Goal: Transaction & Acquisition: Obtain resource

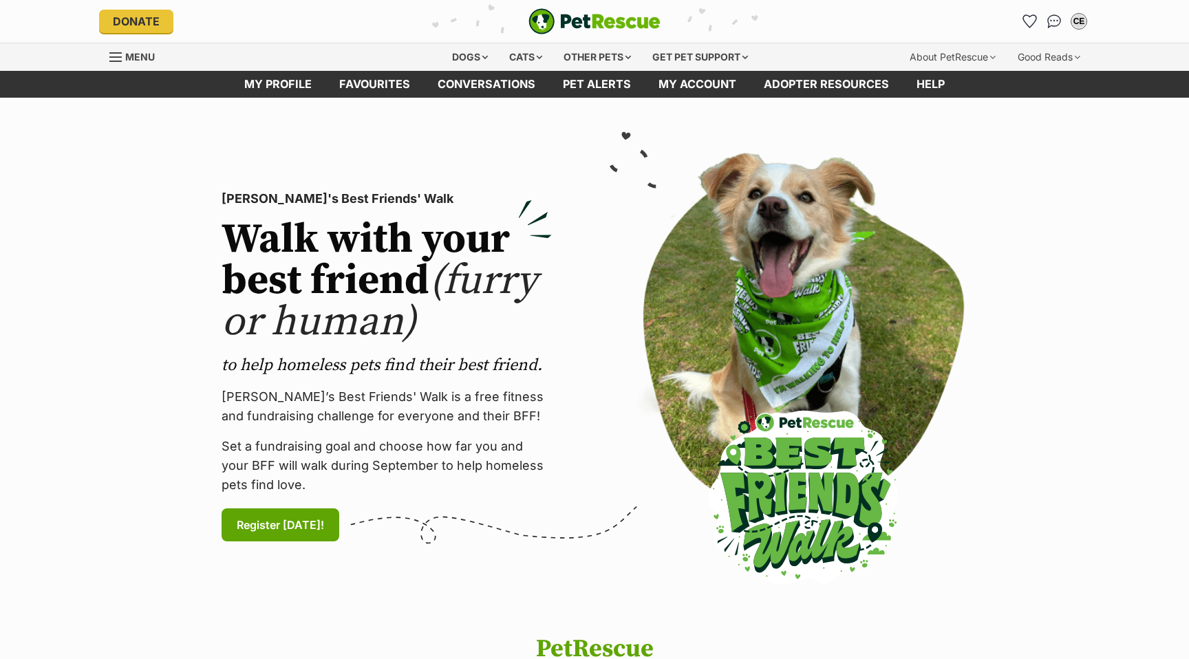
click at [520, 56] on div "Cats" at bounding box center [526, 57] width 52 height 28
click at [534, 56] on div "Cats" at bounding box center [526, 57] width 52 height 28
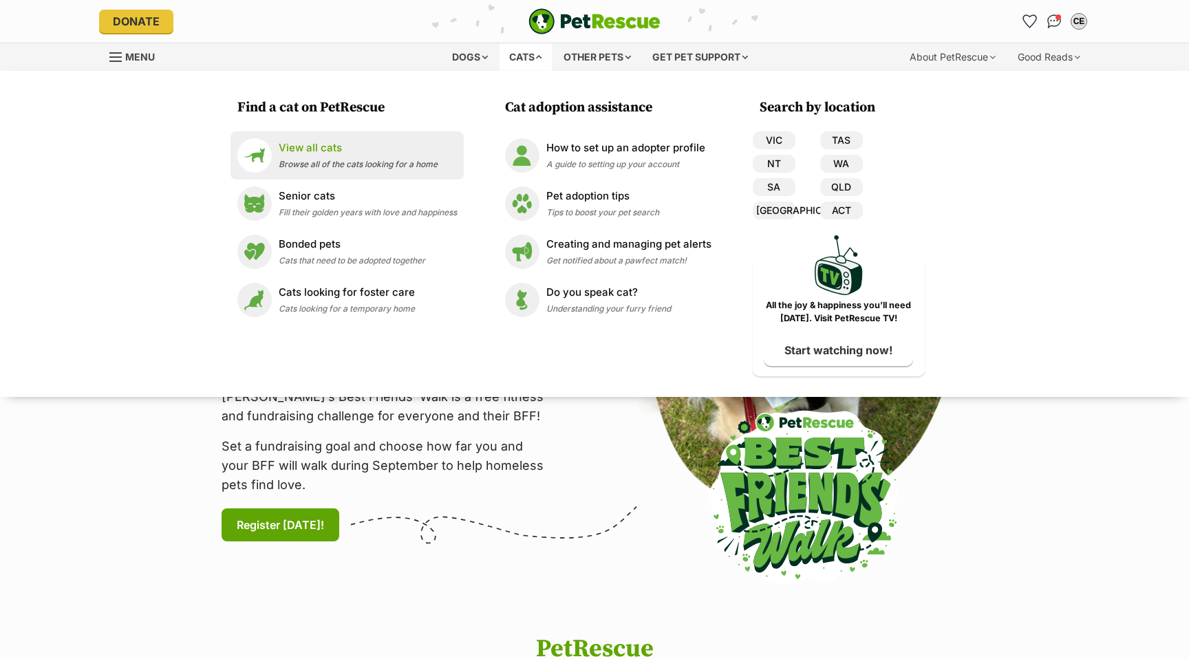
click at [301, 158] on div "View all cats Browse all of the cats looking for a home" at bounding box center [358, 155] width 159 height 30
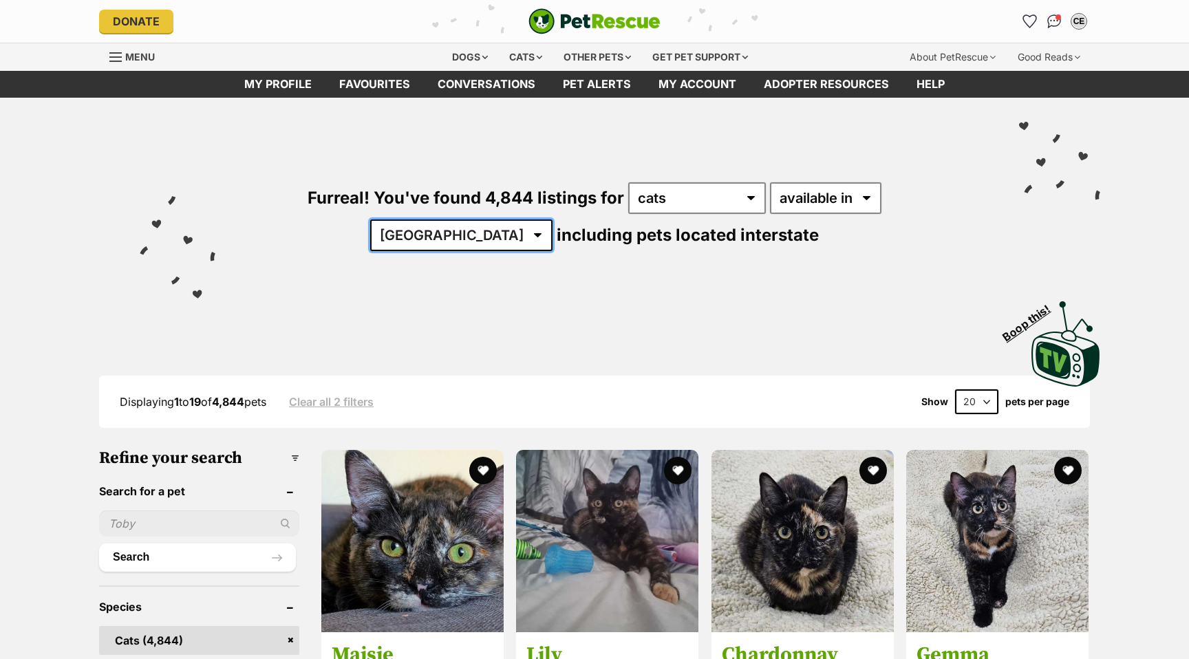
click at [553, 220] on select "Australia ACT NSW NT QLD SA TAS VIC WA" at bounding box center [461, 236] width 182 height 32
select select "[GEOGRAPHIC_DATA]"
click at [553, 220] on select "Australia ACT NSW NT QLD SA TAS VIC WA" at bounding box center [461, 236] width 182 height 32
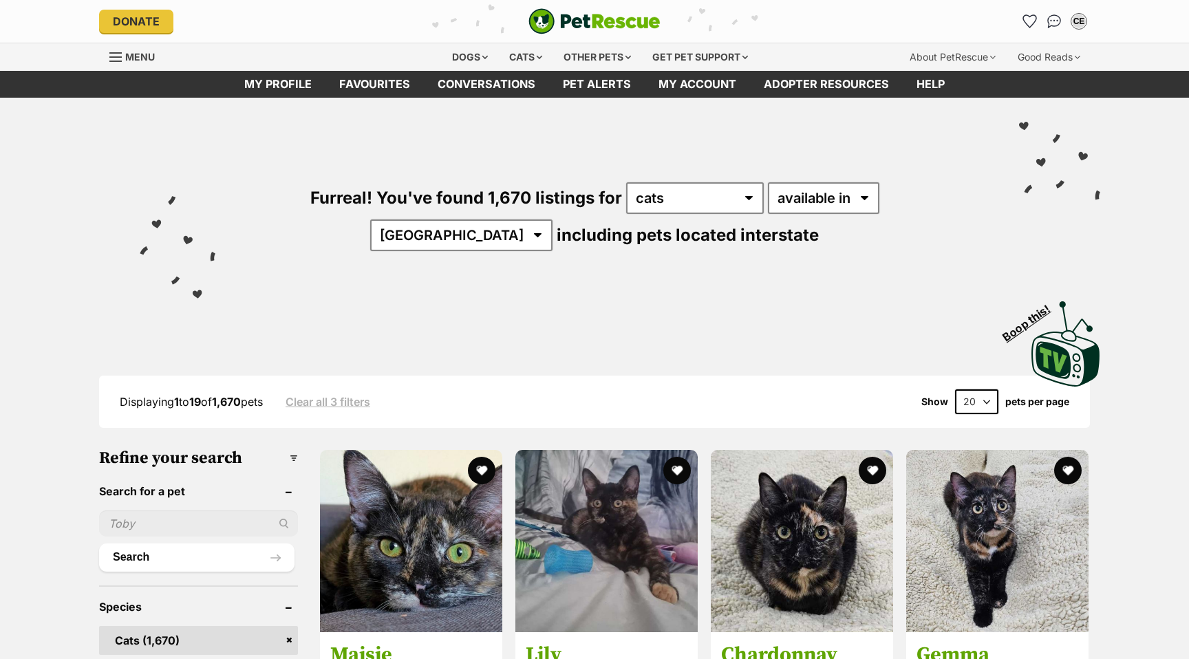
click at [985, 399] on select "20 40 60" at bounding box center [976, 402] width 43 height 25
select select "60"
click at [955, 390] on select "20 40 60" at bounding box center [976, 402] width 43 height 25
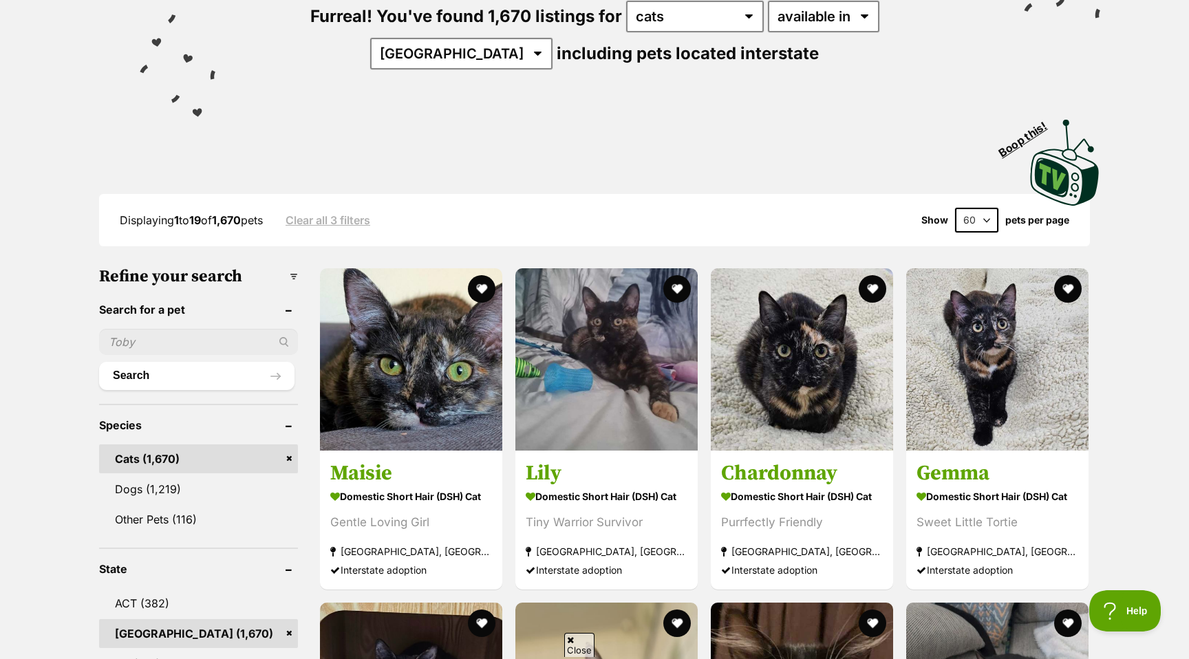
scroll to position [228, 0]
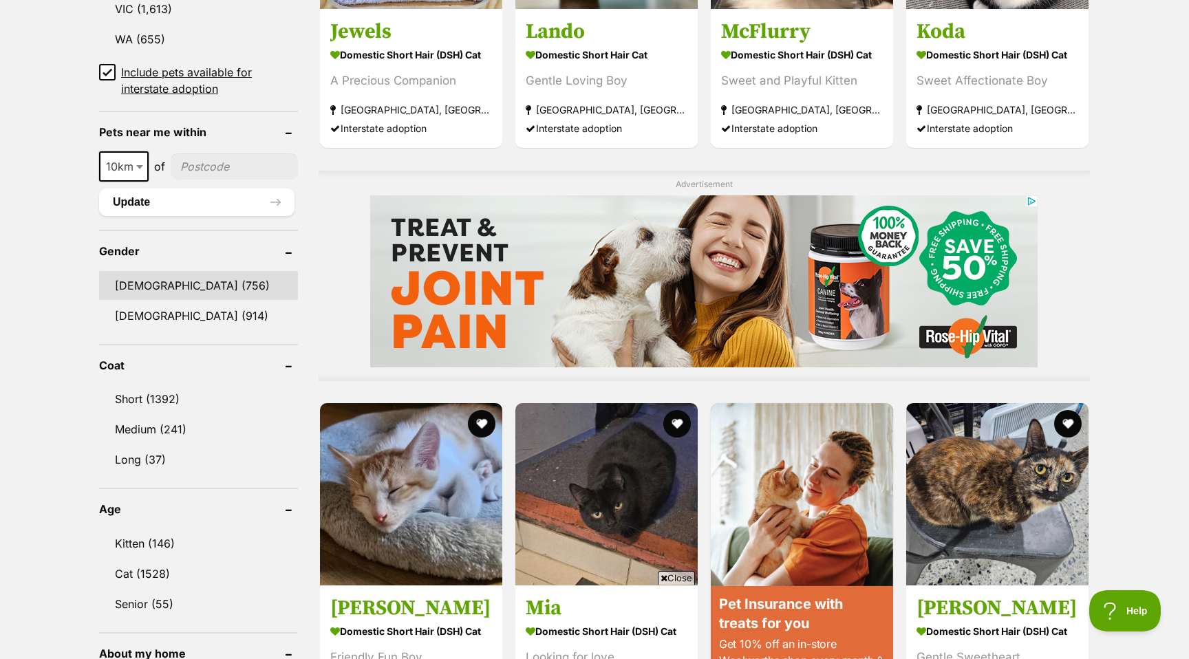
click at [138, 280] on link "Male (756)" at bounding box center [198, 285] width 199 height 29
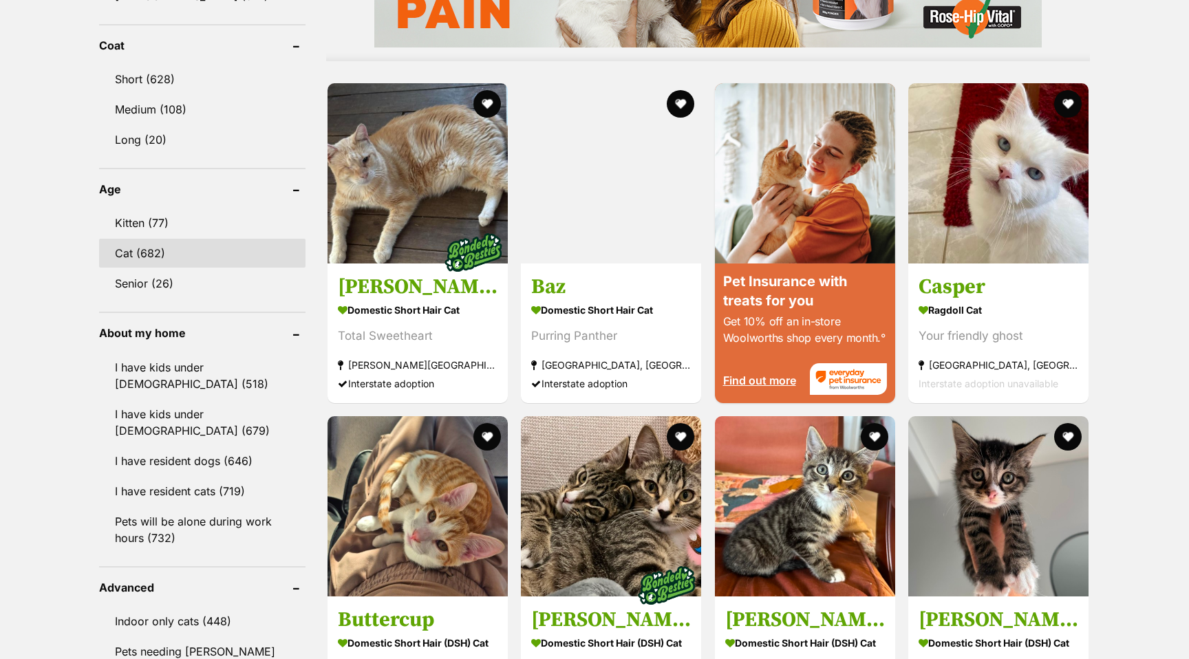
click at [140, 254] on link "Cat (682)" at bounding box center [202, 253] width 206 height 29
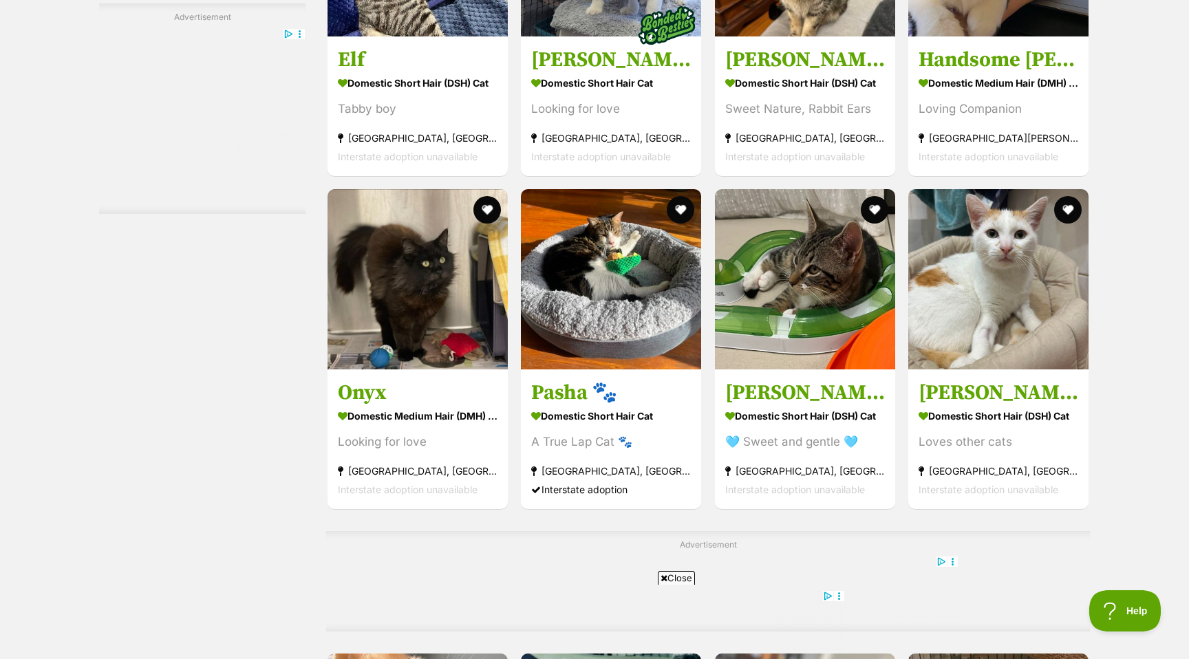
scroll to position [5415, 0]
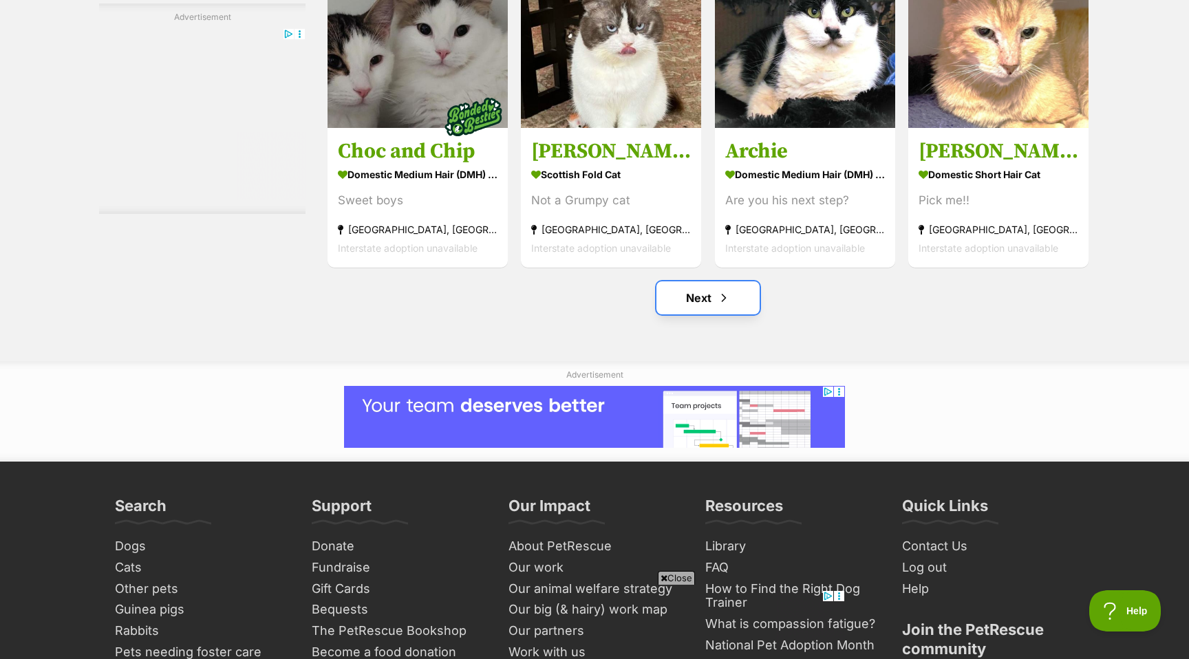
click at [706, 301] on link "Next" at bounding box center [708, 297] width 103 height 33
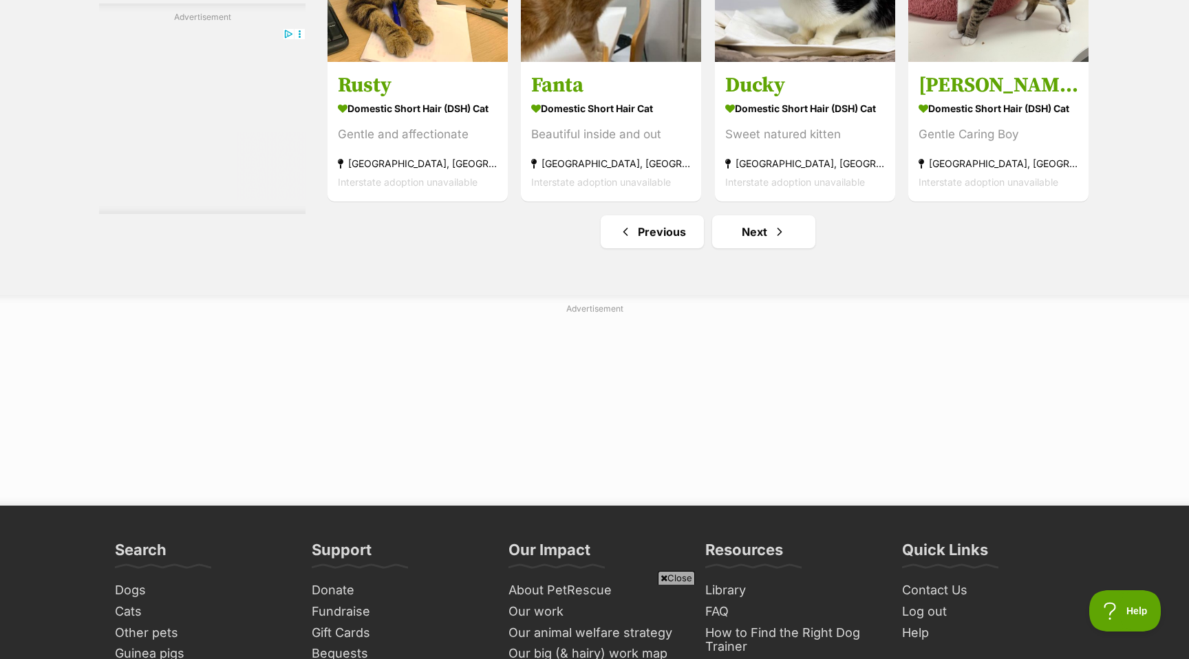
scroll to position [6539, 0]
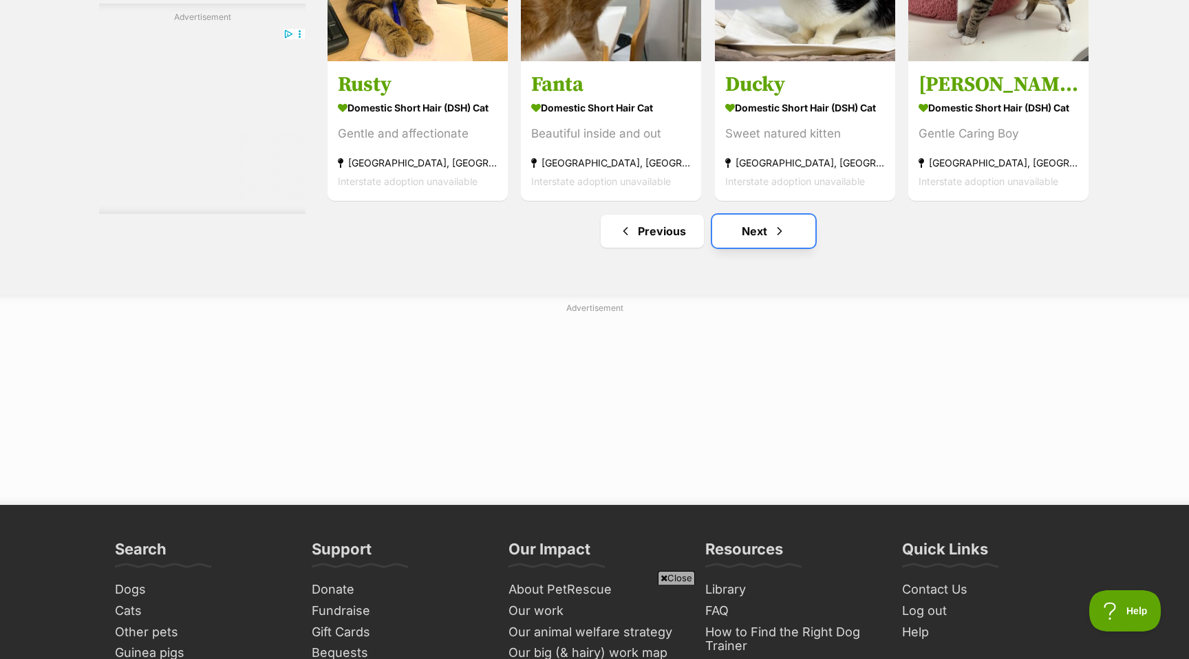
click at [769, 225] on link "Next" at bounding box center [763, 231] width 103 height 33
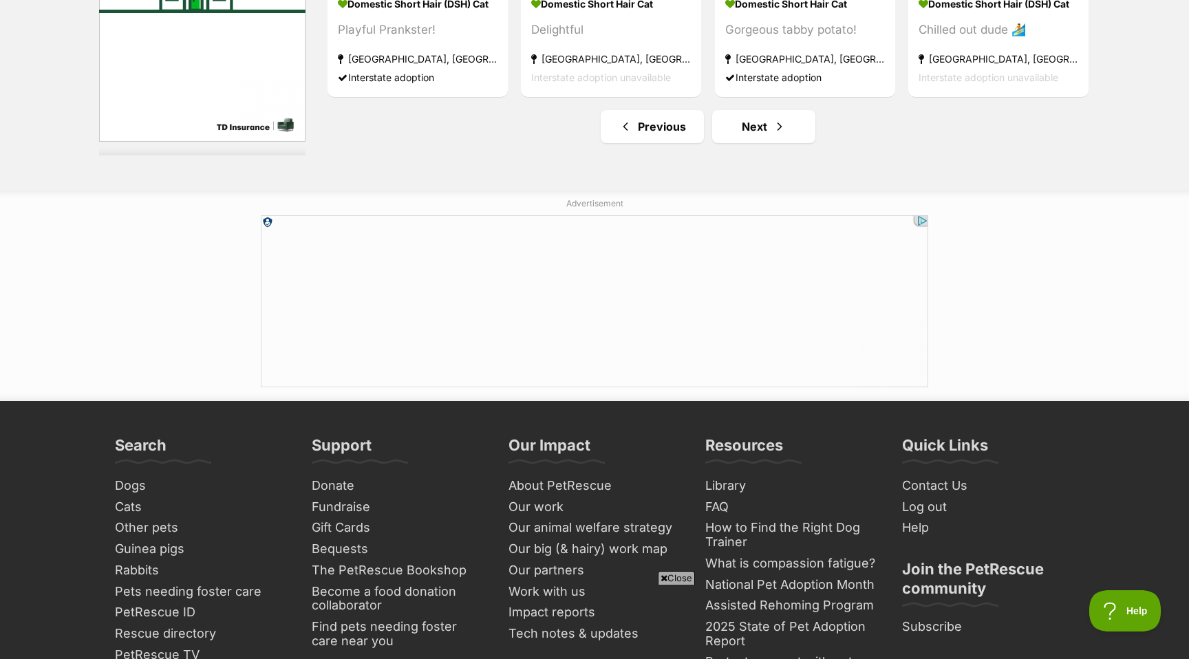
scroll to position [6863, 0]
